Goal: Task Accomplishment & Management: Complete application form

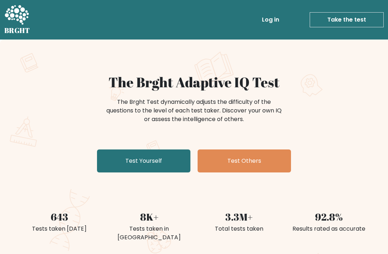
click at [164, 162] on link "Test Yourself" at bounding box center [143, 160] width 93 height 23
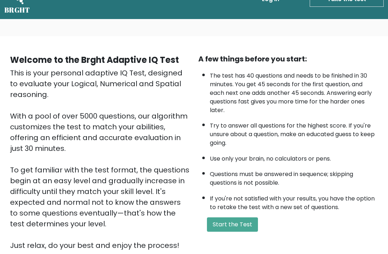
scroll to position [20, 0]
click at [246, 232] on button "Start the Test" at bounding box center [232, 224] width 51 height 14
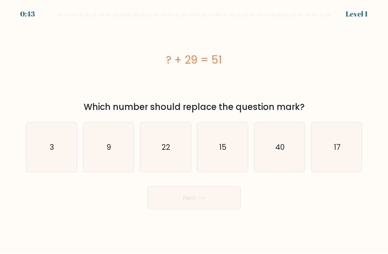
scroll to position [11, 0]
click at [228, 148] on icon "15" at bounding box center [223, 148] width 50 height 50
click at [194, 131] on input "d. 15" at bounding box center [194, 129] width 0 height 4
radio input "true"
click at [226, 191] on button "Next" at bounding box center [193, 197] width 93 height 23
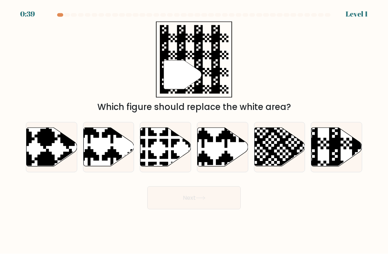
scroll to position [9, 0]
click at [321, 151] on icon at bounding box center [336, 147] width 51 height 39
click at [194, 131] on input "f." at bounding box center [194, 129] width 0 height 4
radio input "true"
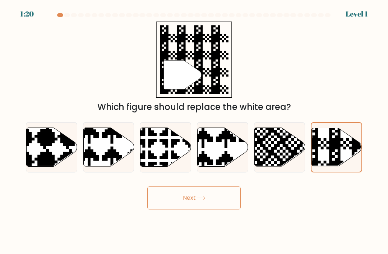
click at [224, 194] on button "Next" at bounding box center [193, 197] width 93 height 23
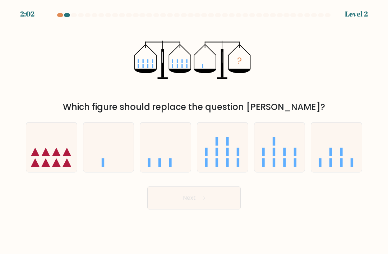
click at [121, 147] on icon at bounding box center [108, 147] width 51 height 42
click at [194, 131] on input "b." at bounding box center [194, 129] width 0 height 4
radio input "true"
click at [205, 192] on button "Next" at bounding box center [193, 197] width 93 height 23
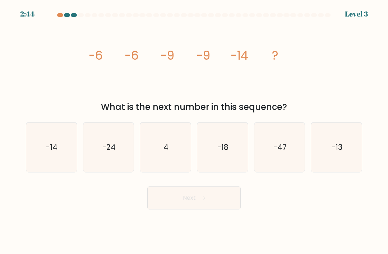
click at [50, 142] on text "-14" at bounding box center [51, 147] width 11 height 10
click at [194, 131] on input "a. -14" at bounding box center [194, 129] width 0 height 4
radio input "true"
click at [188, 191] on button "Next" at bounding box center [193, 197] width 93 height 23
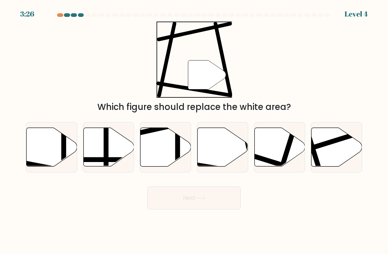
click at [226, 148] on icon at bounding box center [223, 147] width 51 height 39
click at [194, 131] on input "d." at bounding box center [194, 129] width 0 height 4
radio input "true"
click at [228, 198] on button "Next" at bounding box center [193, 197] width 93 height 23
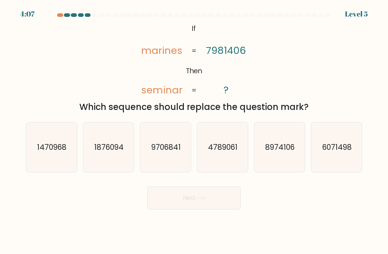
click at [275, 153] on icon "8974106" at bounding box center [280, 148] width 50 height 50
click at [194, 131] on input "e. 8974106" at bounding box center [194, 129] width 0 height 4
radio input "true"
click at [225, 193] on button "Next" at bounding box center [193, 197] width 93 height 23
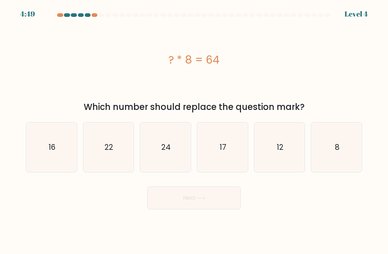
click at [170, 145] on text "24" at bounding box center [165, 147] width 9 height 10
click at [194, 131] on input "c. 24" at bounding box center [194, 129] width 0 height 4
radio input "true"
click at [209, 191] on button "Next" at bounding box center [193, 197] width 93 height 23
click at [217, 197] on button "Next" at bounding box center [193, 197] width 93 height 23
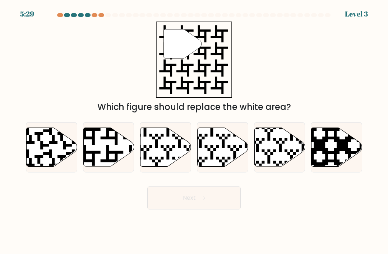
click at [114, 149] on icon at bounding box center [124, 168] width 92 height 92
click at [194, 131] on input "b." at bounding box center [194, 129] width 0 height 4
radio input "true"
click at [199, 193] on button "Next" at bounding box center [193, 197] width 93 height 23
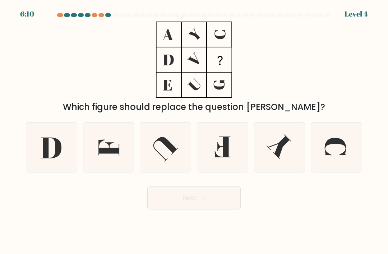
click at [117, 149] on icon at bounding box center [108, 148] width 21 height 16
click at [194, 131] on input "b." at bounding box center [194, 129] width 0 height 4
radio input "true"
click at [217, 197] on button "Next" at bounding box center [193, 197] width 93 height 23
click at [209, 194] on button "Next" at bounding box center [193, 197] width 93 height 23
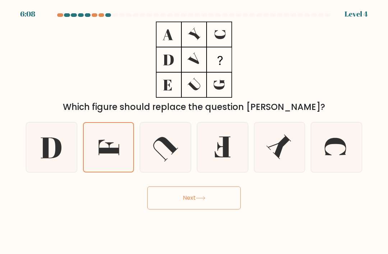
click at [195, 198] on button "Next" at bounding box center [193, 197] width 93 height 23
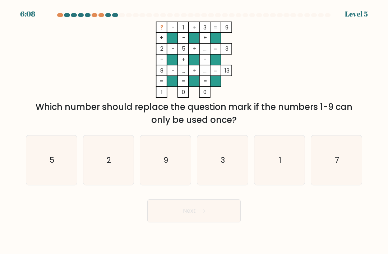
click at [193, 195] on div "Next" at bounding box center [194, 208] width 345 height 28
click at [325, 152] on icon "7" at bounding box center [337, 160] width 50 height 50
click at [194, 131] on input "f. 7" at bounding box center [194, 129] width 0 height 4
radio input "true"
click at [210, 199] on button "Next" at bounding box center [193, 210] width 93 height 23
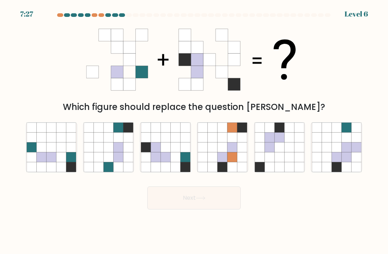
click at [171, 147] on icon at bounding box center [175, 147] width 10 height 10
click at [194, 131] on input "c." at bounding box center [194, 129] width 0 height 4
radio input "true"
click at [215, 191] on button "Next" at bounding box center [193, 197] width 93 height 23
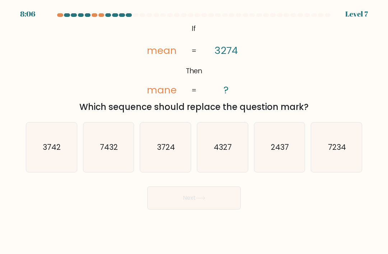
click at [48, 143] on text "3742" at bounding box center [52, 147] width 18 height 10
click at [194, 131] on input "a. 3742" at bounding box center [194, 129] width 0 height 4
radio input "true"
click at [221, 195] on button "Next" at bounding box center [193, 197] width 93 height 23
